Goal: Communication & Community: Answer question/provide support

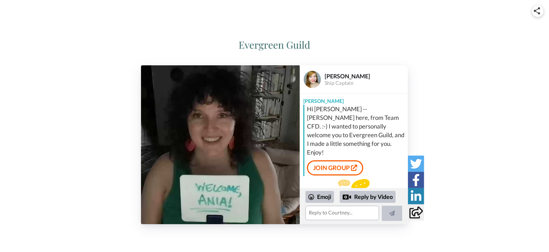
click at [222, 204] on img at bounding box center [220, 144] width 159 height 159
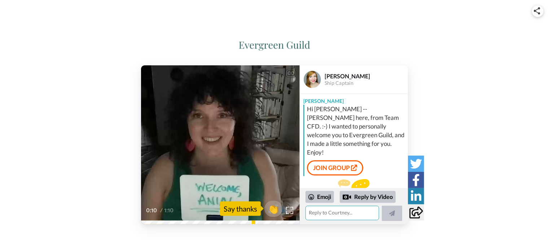
click at [342, 217] on textarea at bounding box center [342, 212] width 74 height 14
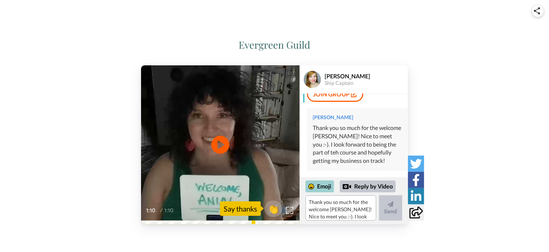
click at [312, 188] on icon at bounding box center [311, 186] width 6 height 6
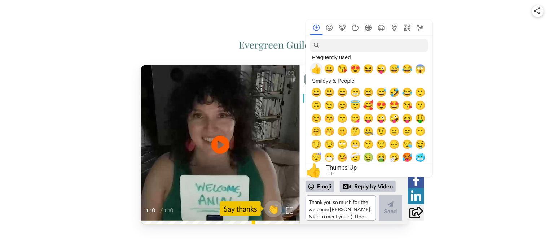
click at [318, 68] on span "👍" at bounding box center [316, 69] width 11 height 10
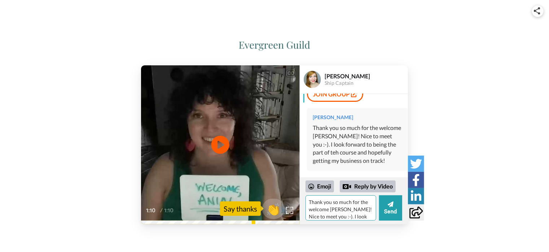
drag, startPoint x: 319, startPoint y: 205, endPoint x: 277, endPoint y: 203, distance: 42.2
click at [297, 203] on div "CC Play/Pause 1:10 / 1:10 👏 Say thanks [PERSON_NAME] Ship Captain [PERSON_NAME]…" at bounding box center [274, 144] width 267 height 159
type textarea "👍"
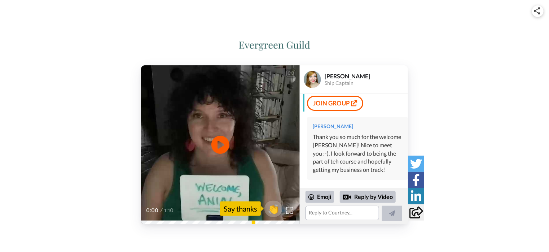
scroll to position [66, 0]
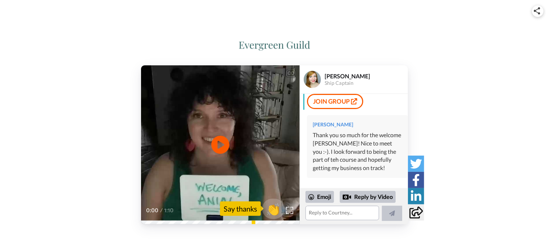
click at [271, 207] on span "👏" at bounding box center [273, 208] width 23 height 14
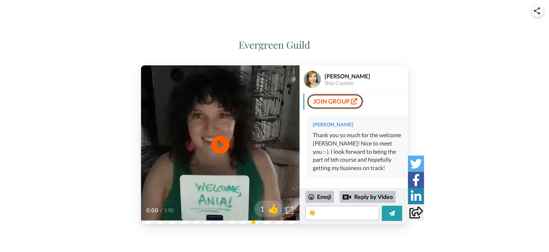
click at [349, 94] on link "JOIN GROUP" at bounding box center [335, 101] width 56 height 15
